Goal: Task Accomplishment & Management: Manage account settings

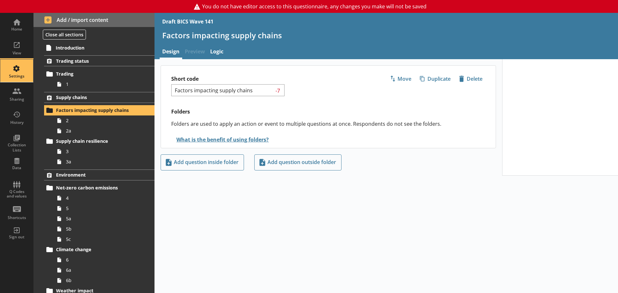
click at [17, 69] on div "Settings" at bounding box center [16, 71] width 23 height 23
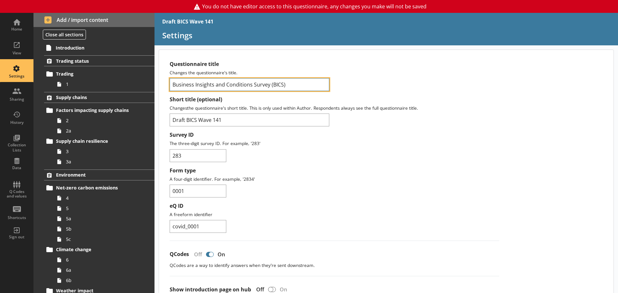
drag, startPoint x: 277, startPoint y: 86, endPoint x: 168, endPoint y: 86, distance: 109.1
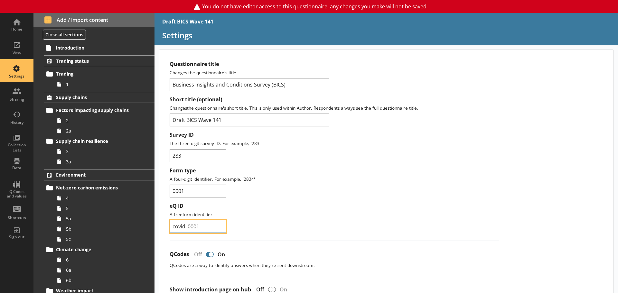
drag, startPoint x: 203, startPoint y: 227, endPoint x: 164, endPoint y: 226, distance: 39.0
drag, startPoint x: 189, startPoint y: 190, endPoint x: 172, endPoint y: 190, distance: 17.1
click at [172, 190] on input "0001" at bounding box center [198, 191] width 57 height 13
click at [205, 158] on input "283" at bounding box center [198, 155] width 57 height 13
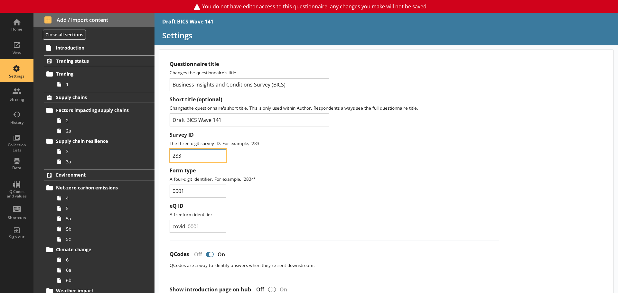
drag, startPoint x: 193, startPoint y: 155, endPoint x: 167, endPoint y: 155, distance: 25.8
